Goal: Navigation & Orientation: Find specific page/section

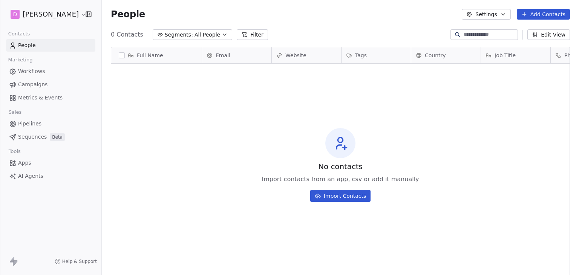
scroll to position [236, 471]
drag, startPoint x: 192, startPoint y: 109, endPoint x: 54, endPoint y: 37, distance: 155.0
click at [189, 109] on div "No contacts Import contacts from an app, csv or add it manually Import Contacts" at bounding box center [340, 165] width 458 height 200
click at [36, 20] on html "D [PERSON_NAME] Contacts People Marketing Workflows Campaigns Metrics & Events …" at bounding box center [289, 137] width 579 height 275
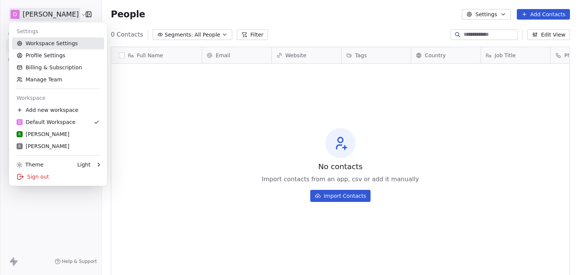
click at [58, 44] on link "Workspace Settings" at bounding box center [58, 43] width 92 height 12
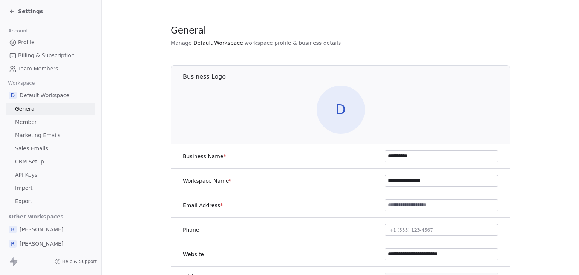
click at [40, 139] on span "Marketing Emails" at bounding box center [37, 136] width 45 height 8
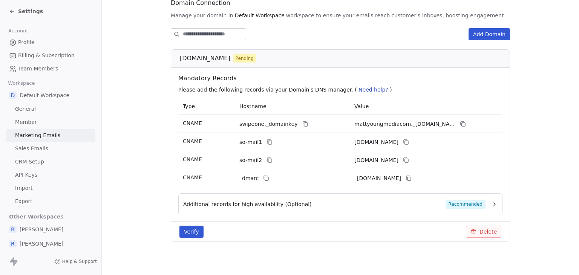
scroll to position [94, 0]
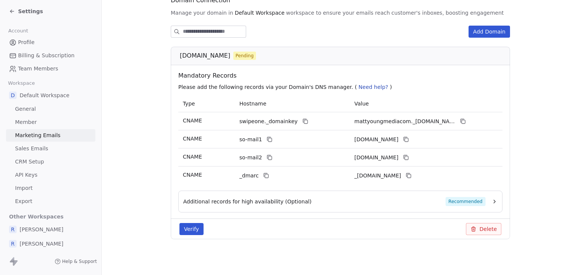
click at [15, 8] on div "Settings" at bounding box center [26, 12] width 34 height 8
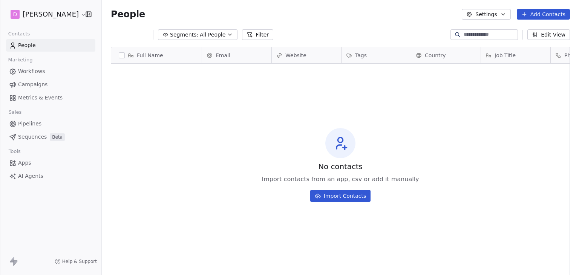
scroll to position [236, 471]
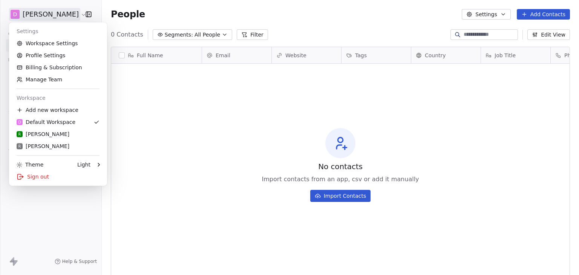
click at [21, 13] on html "D [PERSON_NAME] Contacts People Marketing Workflows Campaigns Metrics & Events …" at bounding box center [289, 137] width 579 height 275
click at [56, 130] on div "R [PERSON_NAME]" at bounding box center [58, 134] width 83 height 8
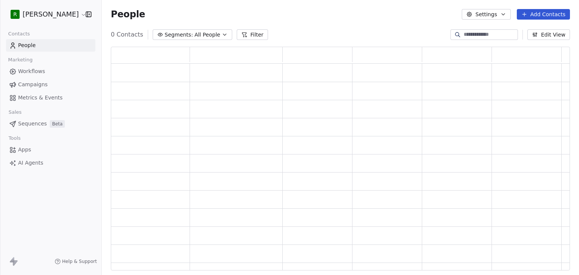
scroll to position [218, 453]
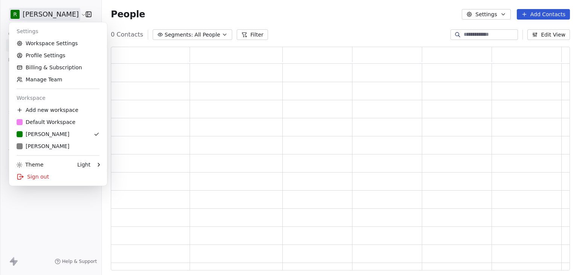
click at [65, 17] on html "R [PERSON_NAME] Contacts People Marketing Workflows Campaigns Metrics & Events …" at bounding box center [289, 137] width 579 height 275
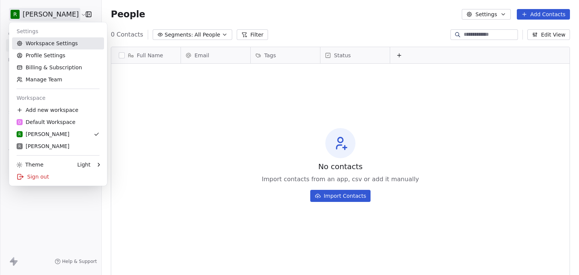
scroll to position [236, 471]
click at [62, 44] on link "Workspace Settings" at bounding box center [58, 43] width 92 height 12
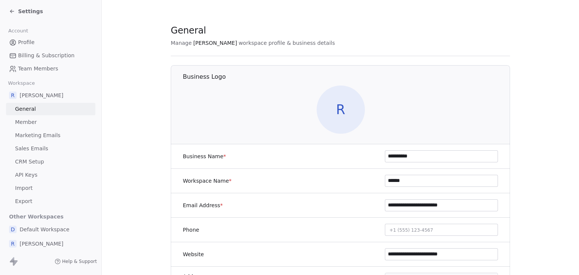
click at [51, 136] on span "Marketing Emails" at bounding box center [37, 136] width 45 height 8
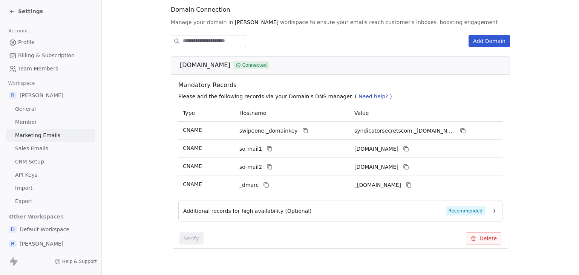
scroll to position [94, 0]
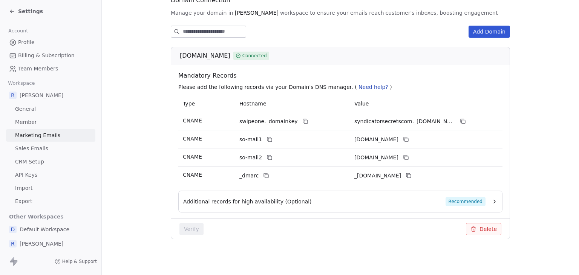
click at [24, 12] on span "Settings" at bounding box center [30, 12] width 25 height 8
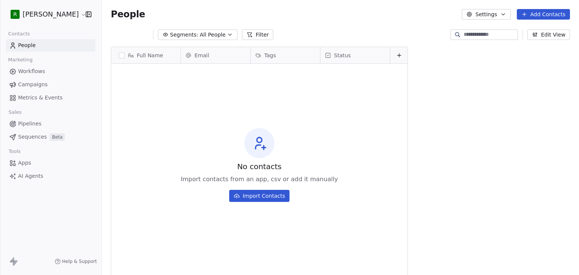
scroll to position [236, 471]
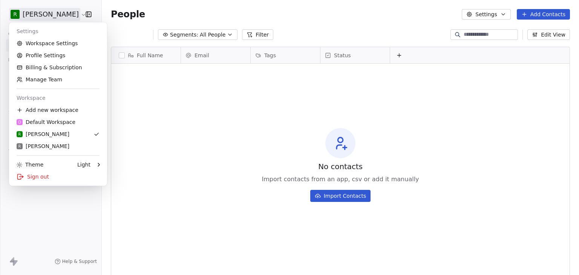
click at [24, 12] on html "R [PERSON_NAME] Contacts People Marketing Workflows Campaigns Metrics & Events …" at bounding box center [289, 137] width 579 height 275
click at [39, 143] on div "R [PERSON_NAME]" at bounding box center [43, 147] width 53 height 8
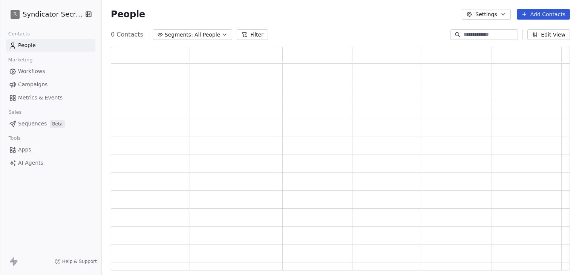
scroll to position [218, 453]
click at [40, 73] on span "Workflows" at bounding box center [31, 71] width 27 height 8
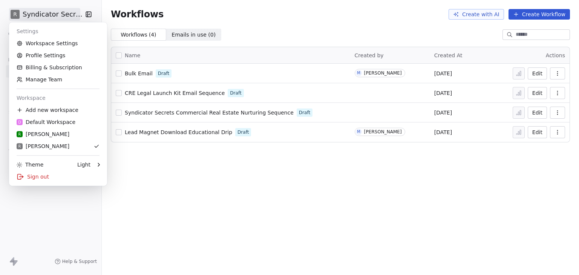
click at [31, 14] on html "R Syndicator Secrets Contacts People Marketing Workflows Campaigns Metrics & Ev…" at bounding box center [289, 137] width 579 height 275
click at [43, 44] on link "Workspace Settings" at bounding box center [58, 43] width 92 height 12
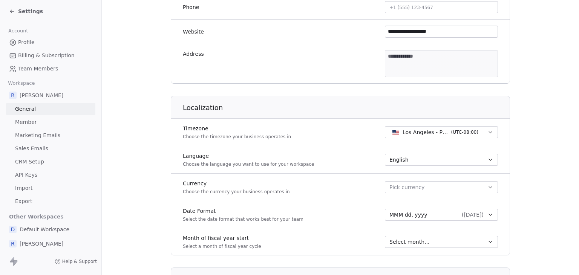
scroll to position [226, 0]
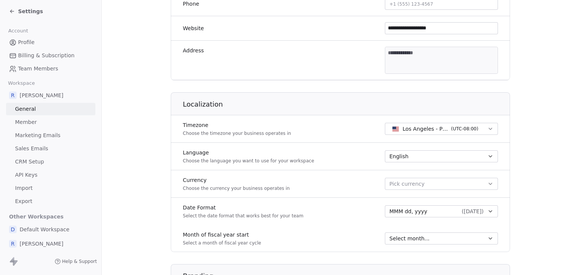
click at [28, 133] on span "Marketing Emails" at bounding box center [37, 136] width 45 height 8
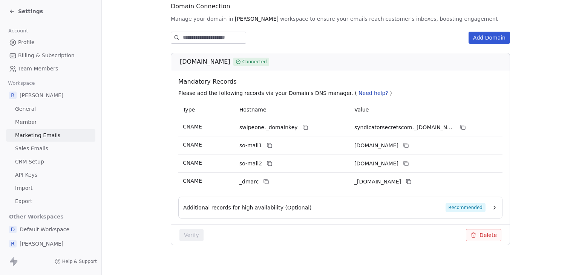
click at [25, 12] on span "Settings" at bounding box center [30, 12] width 25 height 8
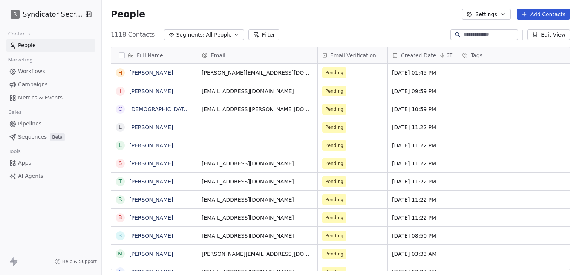
scroll to position [236, 471]
click at [26, 13] on html "R Syndicator Secrets Contacts People Marketing Workflows Campaigns Metrics & Ev…" at bounding box center [289, 137] width 579 height 275
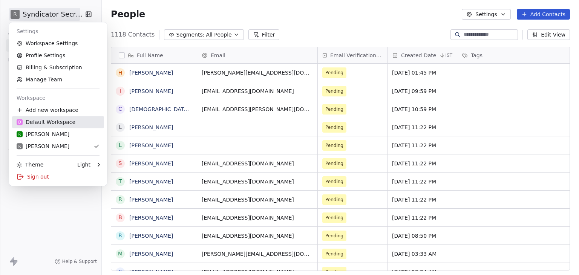
click at [42, 117] on link "D Default Workspace" at bounding box center [58, 122] width 92 height 12
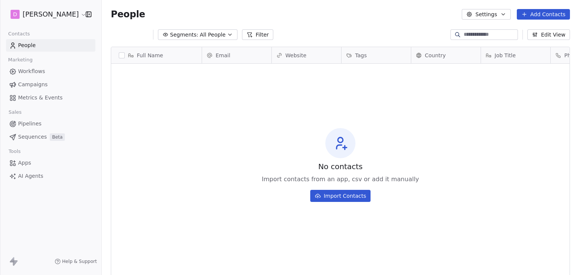
scroll to position [236, 471]
click at [39, 19] on html "D [PERSON_NAME] Contacts People Marketing Workflows Campaigns Metrics & Events …" at bounding box center [289, 137] width 579 height 275
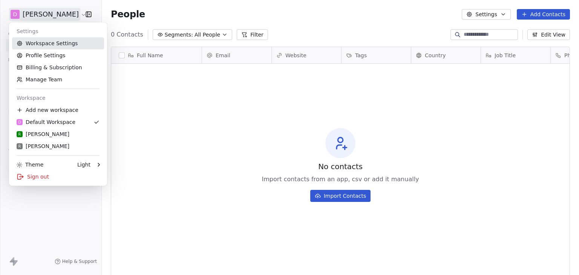
click at [43, 49] on link "Workspace Settings" at bounding box center [58, 43] width 92 height 12
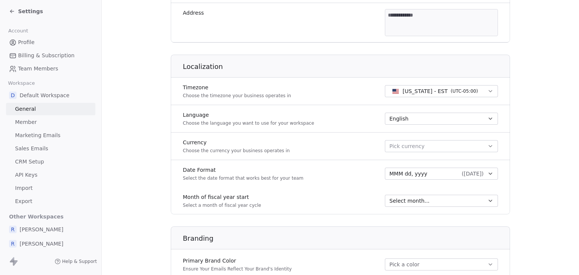
click at [46, 134] on span "Marketing Emails" at bounding box center [37, 136] width 45 height 8
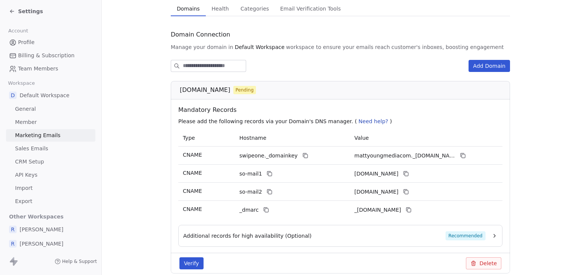
scroll to position [57, 0]
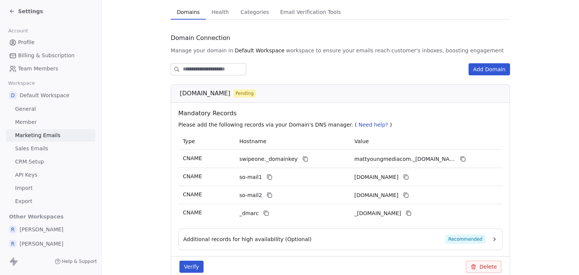
click at [29, 11] on span "Settings" at bounding box center [30, 12] width 25 height 8
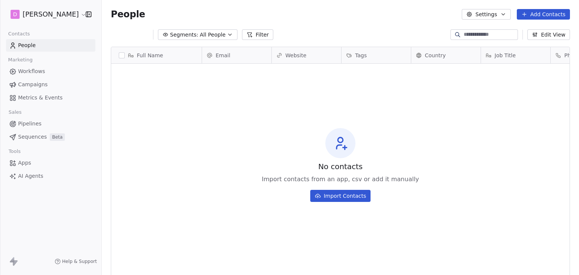
scroll to position [236, 471]
click at [30, 12] on html "D [PERSON_NAME] Contacts People Marketing Workflows Campaigns Metrics & Events …" at bounding box center [289, 137] width 579 height 275
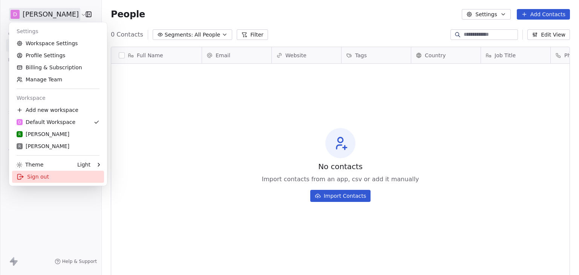
click at [43, 176] on div "Sign out" at bounding box center [58, 177] width 92 height 12
